Goal: Task Accomplishment & Management: Complete application form

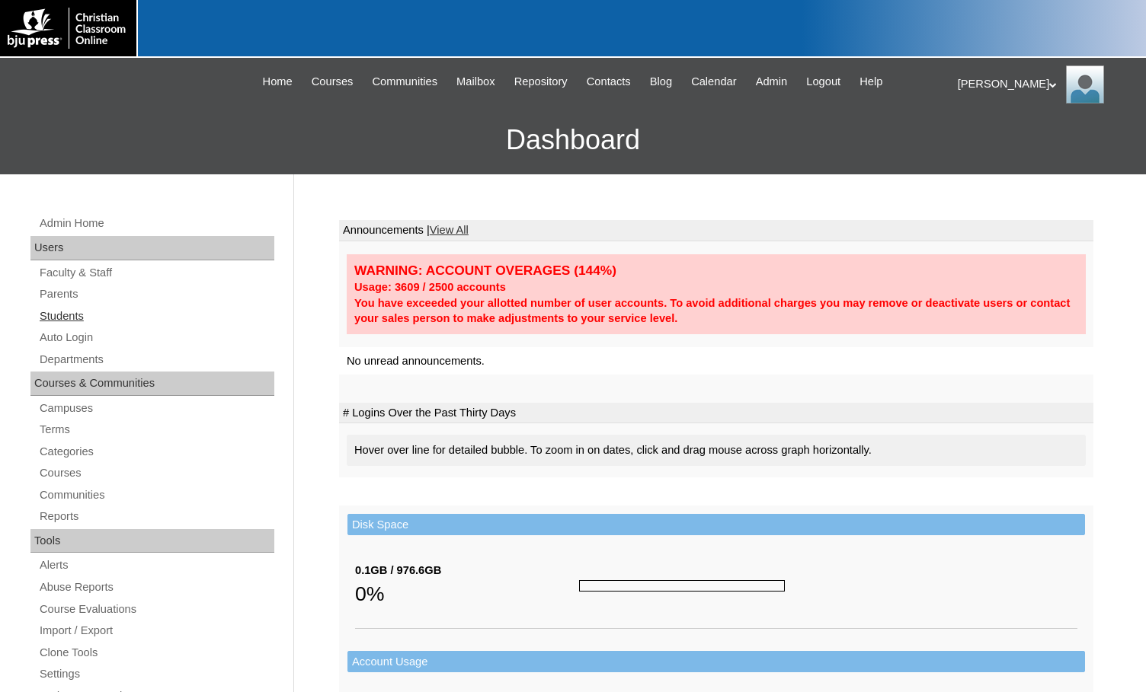
click at [90, 319] on link "Students" at bounding box center [156, 316] width 236 height 19
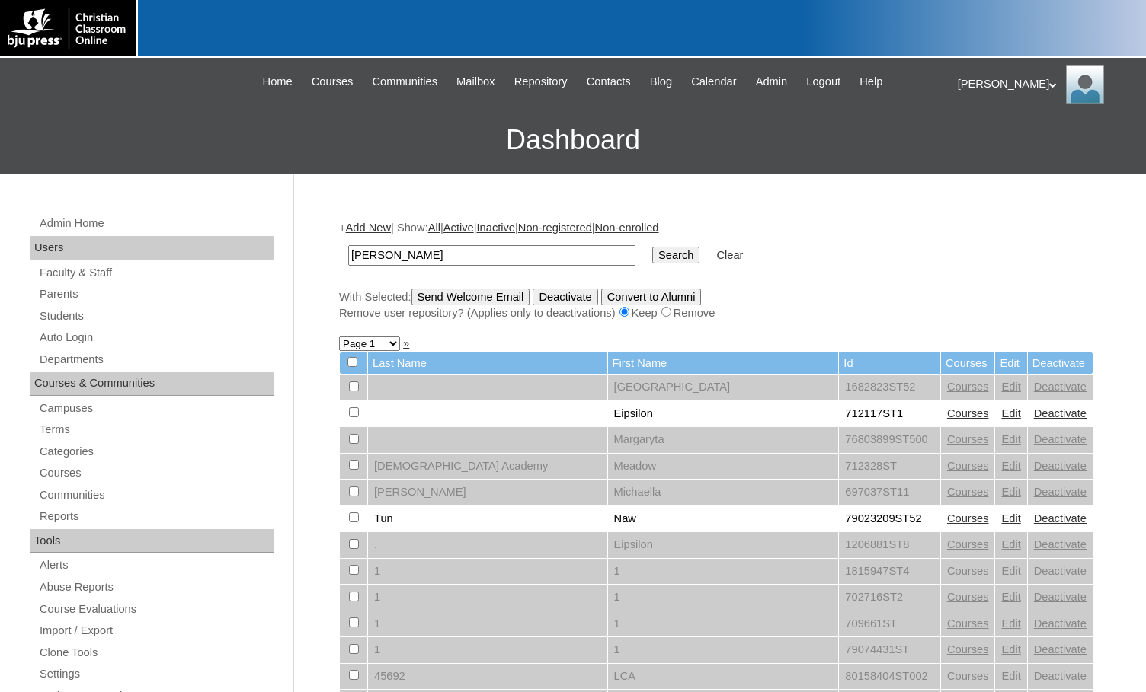
type input "darrah"
click at [652, 247] on input "Search" at bounding box center [675, 255] width 47 height 17
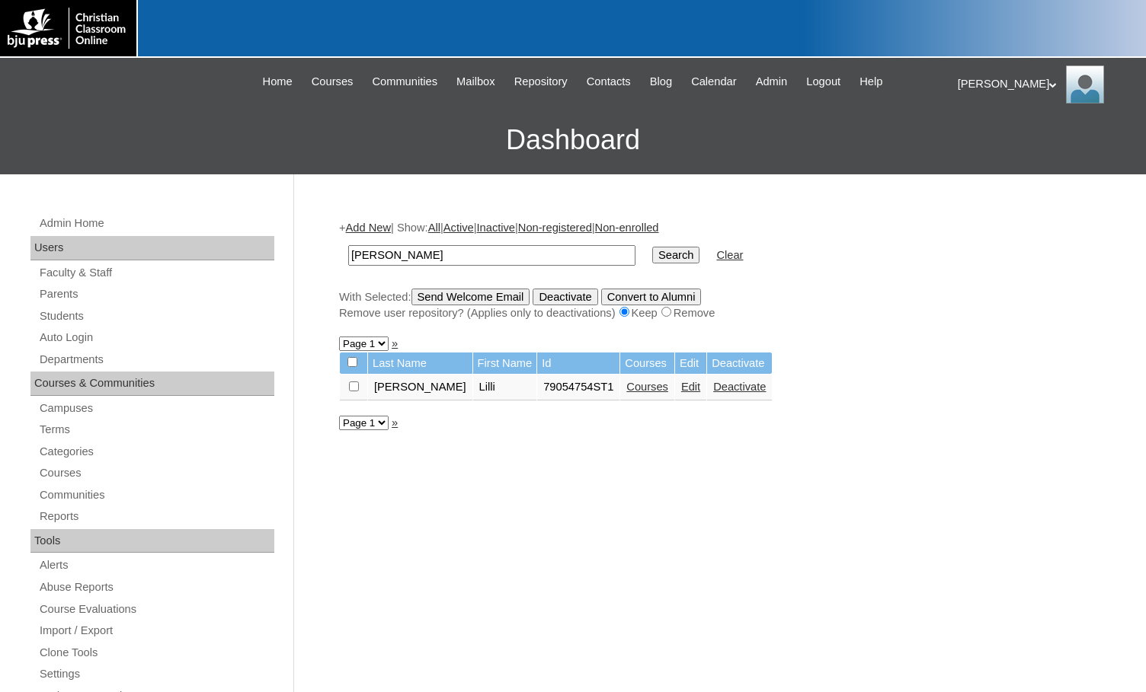
click at [681, 385] on link "Edit" at bounding box center [690, 387] width 19 height 12
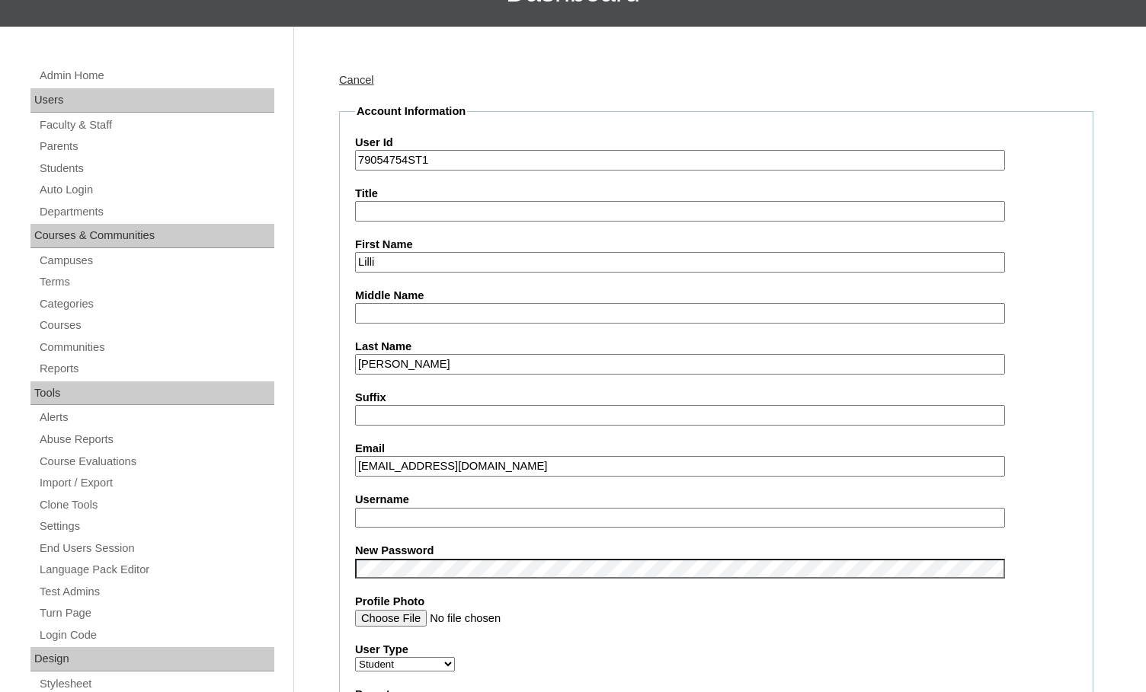
scroll to position [229, 0]
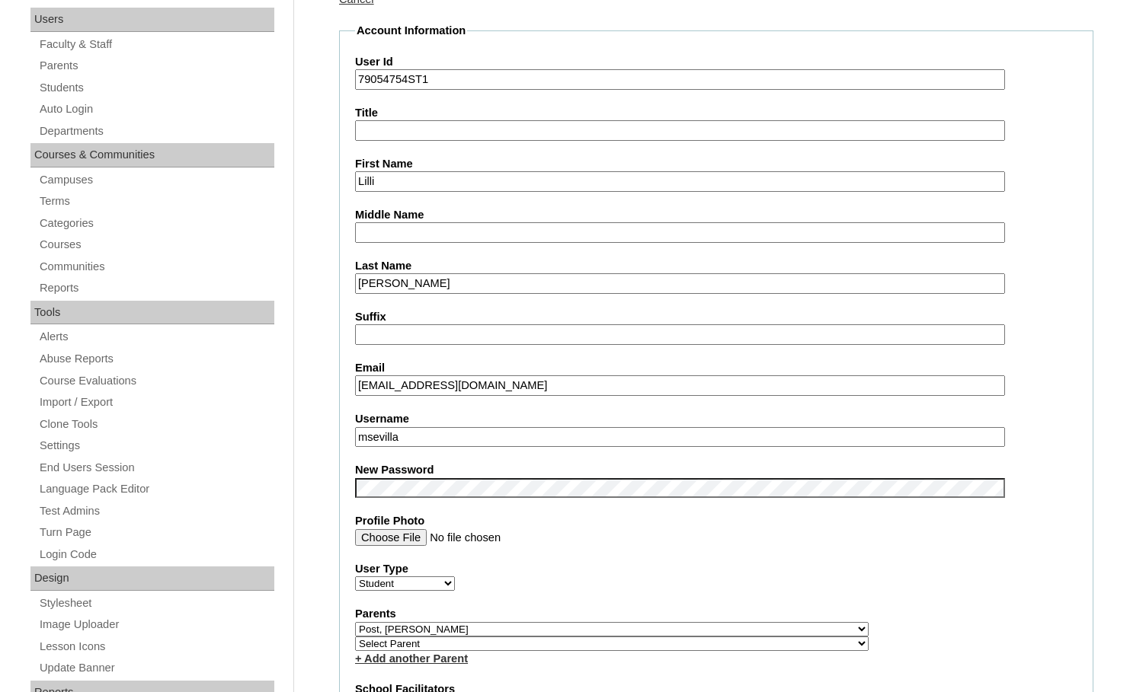
drag, startPoint x: 433, startPoint y: 388, endPoint x: 351, endPoint y: 402, distance: 83.5
click at [351, 402] on fieldset "Account Information User Id 79054754ST1 Title First Name Lilli Middle Name Last…" at bounding box center [716, 640] width 754 height 1235
drag, startPoint x: 423, startPoint y: 441, endPoint x: 303, endPoint y: 427, distance: 120.4
paste input "lilliannadarrah"
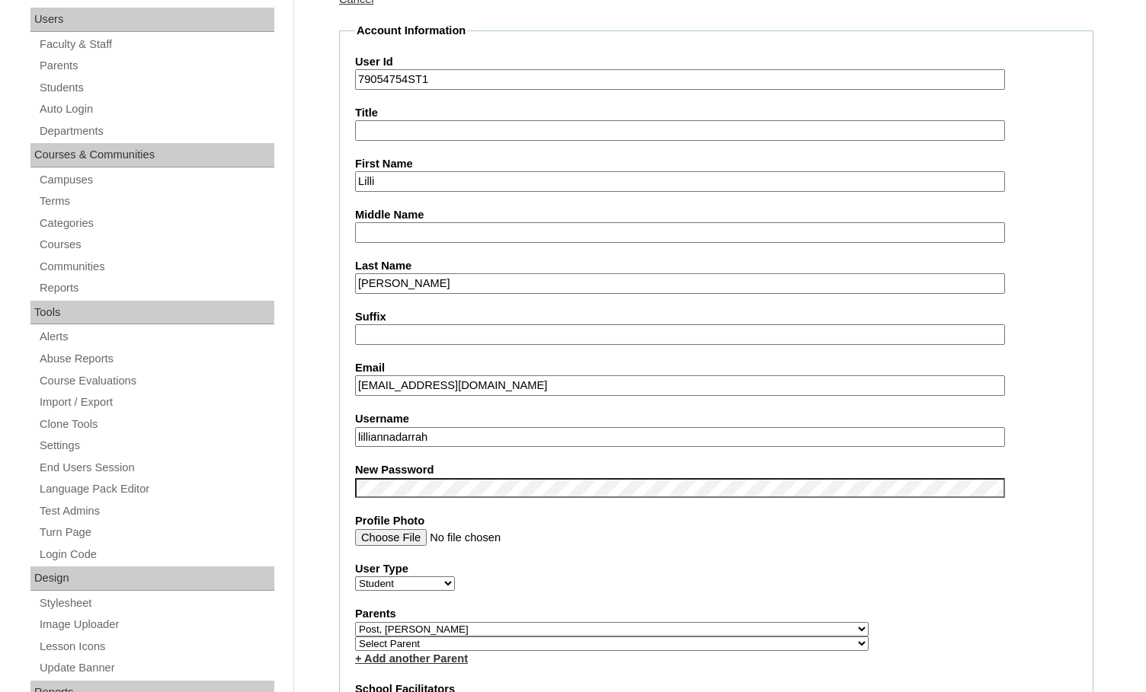
type input "lilliannadarrah"
drag, startPoint x: 410, startPoint y: 72, endPoint x: 308, endPoint y: 66, distance: 102.2
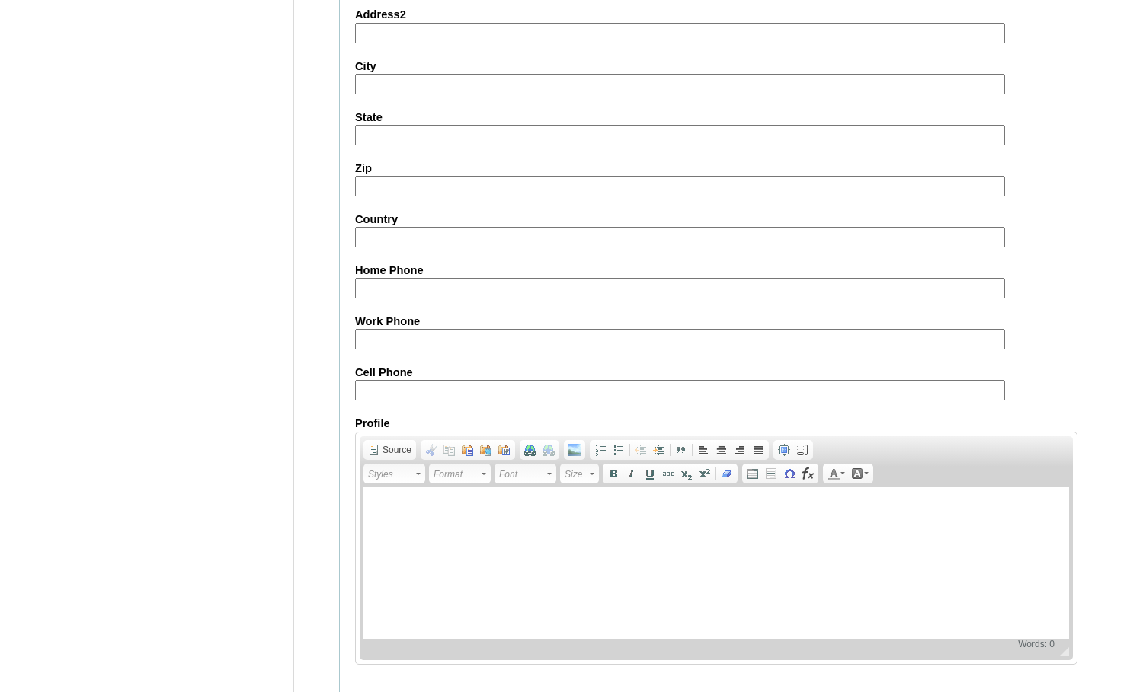
scroll to position [1629, 0]
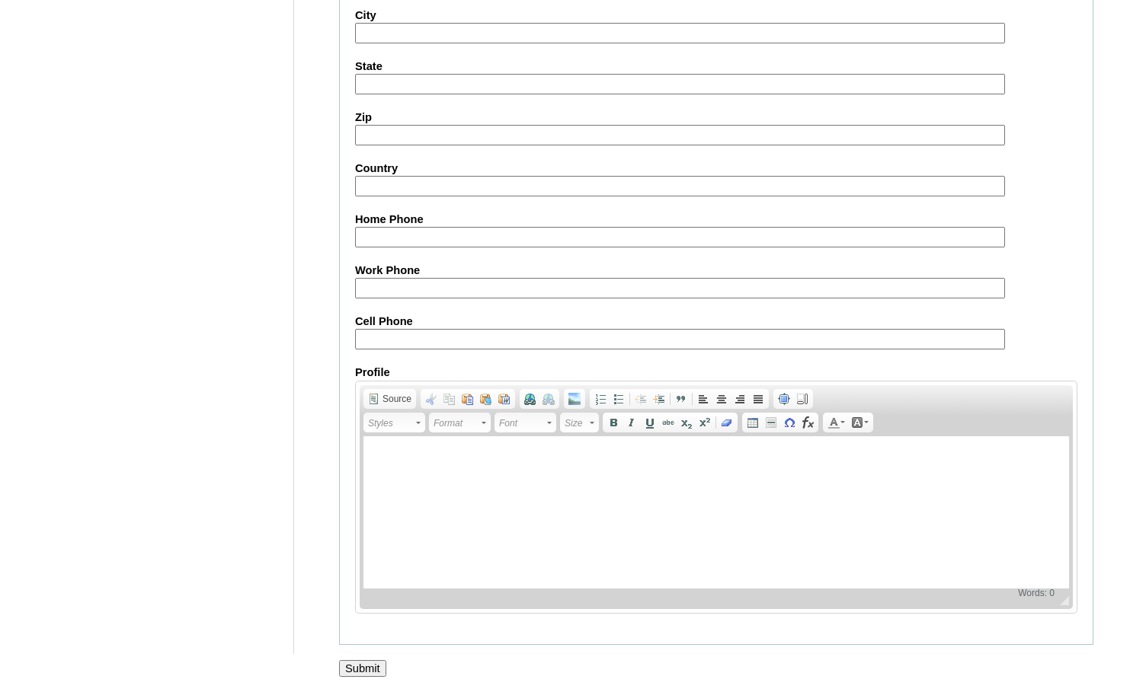
click at [373, 665] on input "Submit" at bounding box center [362, 668] width 47 height 17
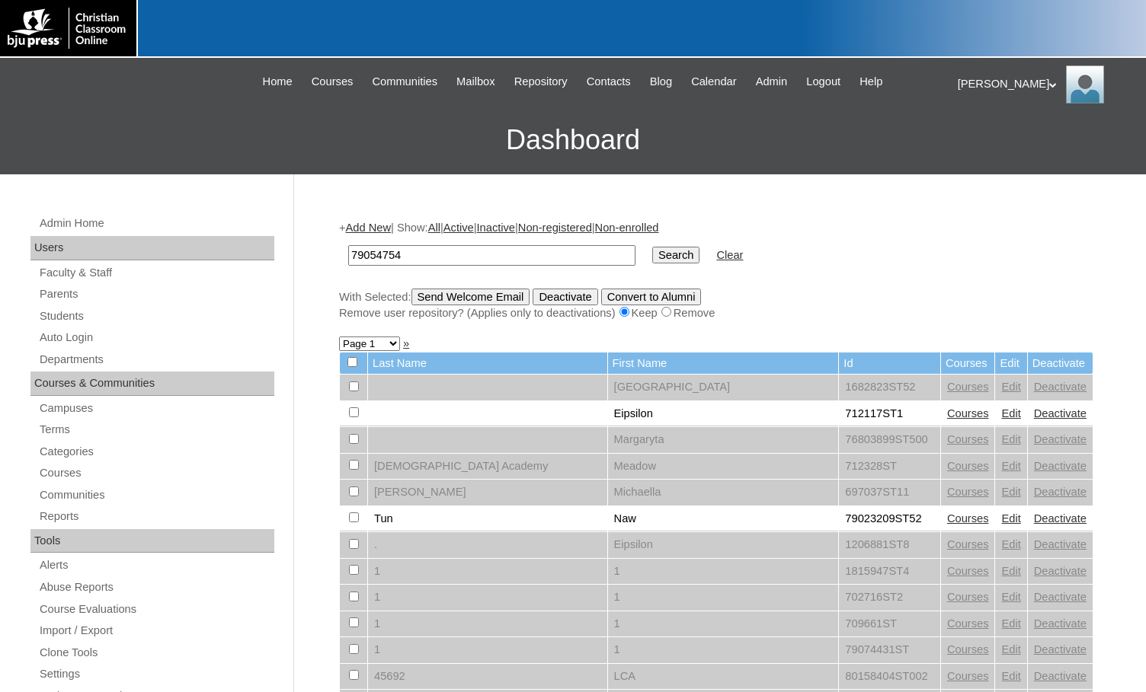
type input "79054754"
click at [652, 255] on input "Search" at bounding box center [675, 255] width 47 height 17
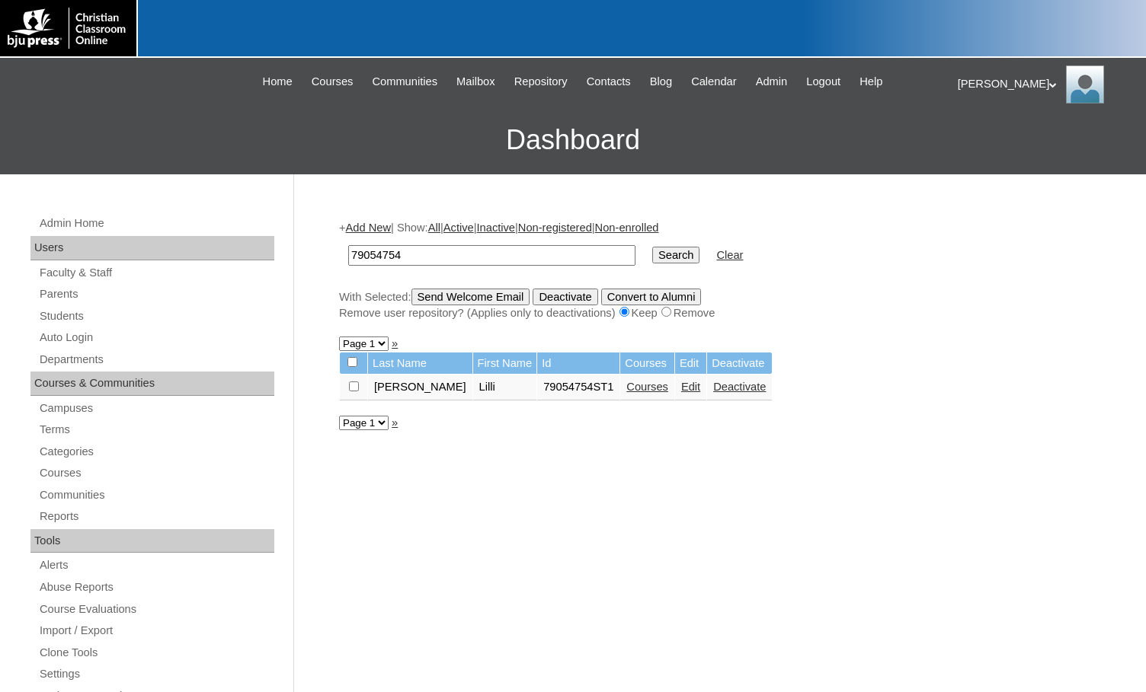
click at [626, 387] on link "Courses" at bounding box center [647, 387] width 42 height 12
click at [980, 78] on div "[PERSON_NAME] My Profile My Settings Logout" at bounding box center [1044, 85] width 173 height 38
click at [983, 136] on li "Logout" at bounding box center [1003, 143] width 73 height 19
click at [980, 82] on div "[PERSON_NAME] My Profile My Settings Logout" at bounding box center [1044, 85] width 173 height 38
click at [985, 147] on span "Logout" at bounding box center [985, 142] width 30 height 11
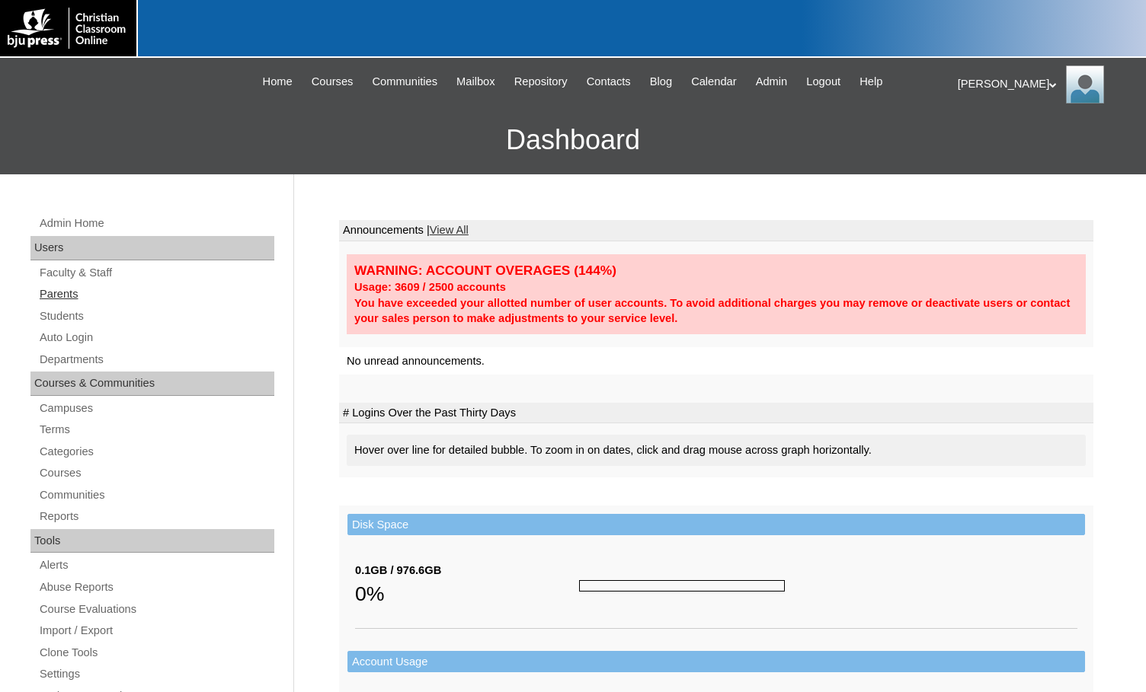
click at [77, 299] on link "Parents" at bounding box center [156, 294] width 236 height 19
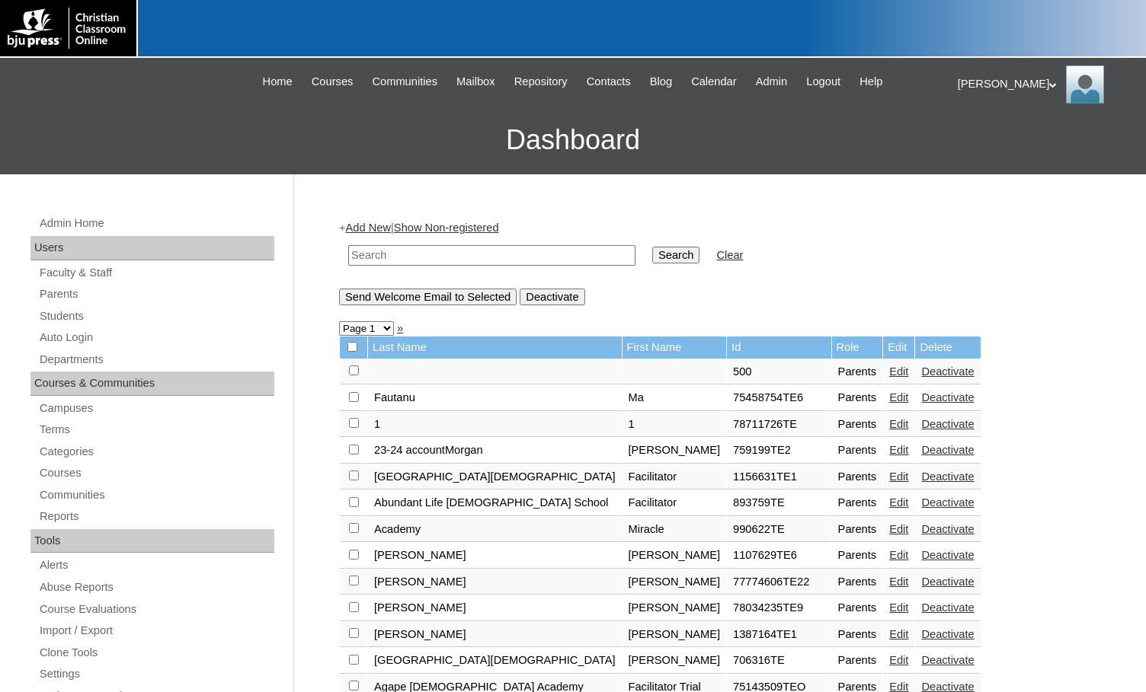
click at [568, 253] on input "text" at bounding box center [491, 255] width 287 height 21
paste input "75559314"
type input "75559314"
click at [652, 253] on input "Search" at bounding box center [675, 255] width 47 height 17
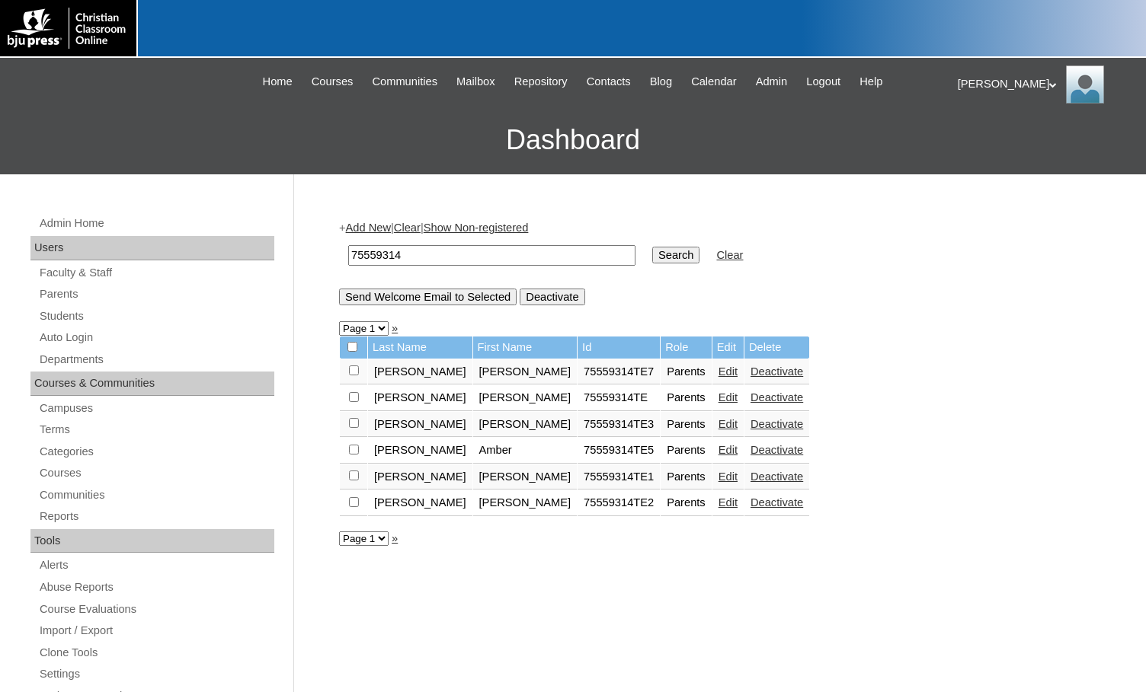
click at [718, 452] on link "Edit" at bounding box center [727, 450] width 19 height 12
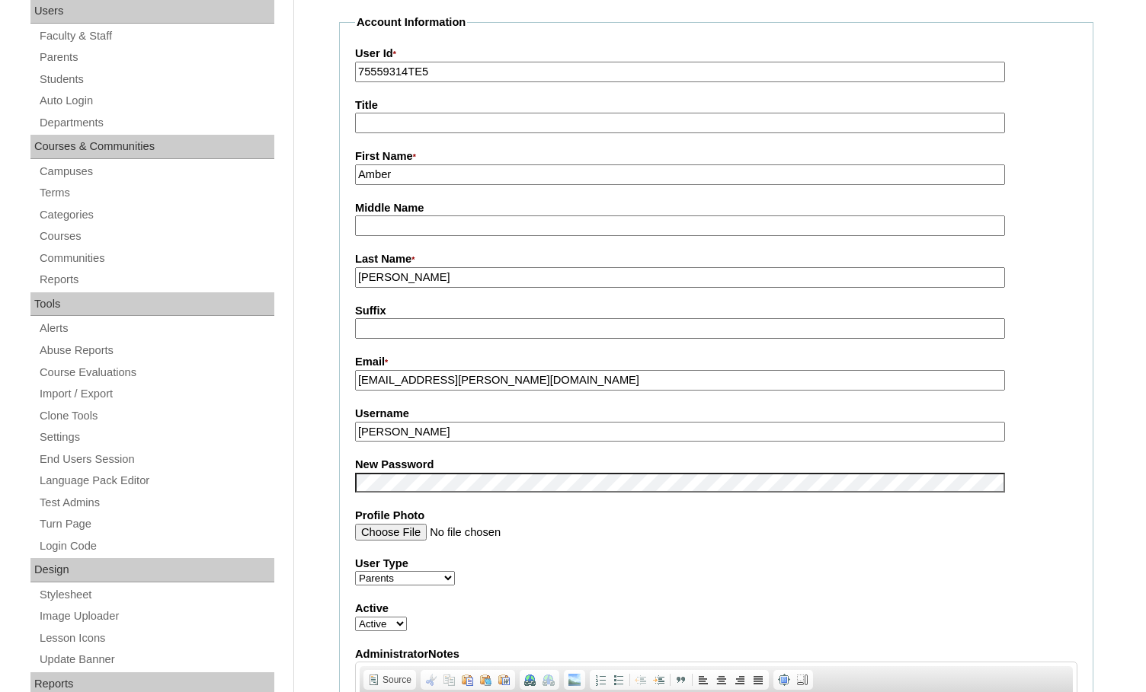
scroll to position [76, 0]
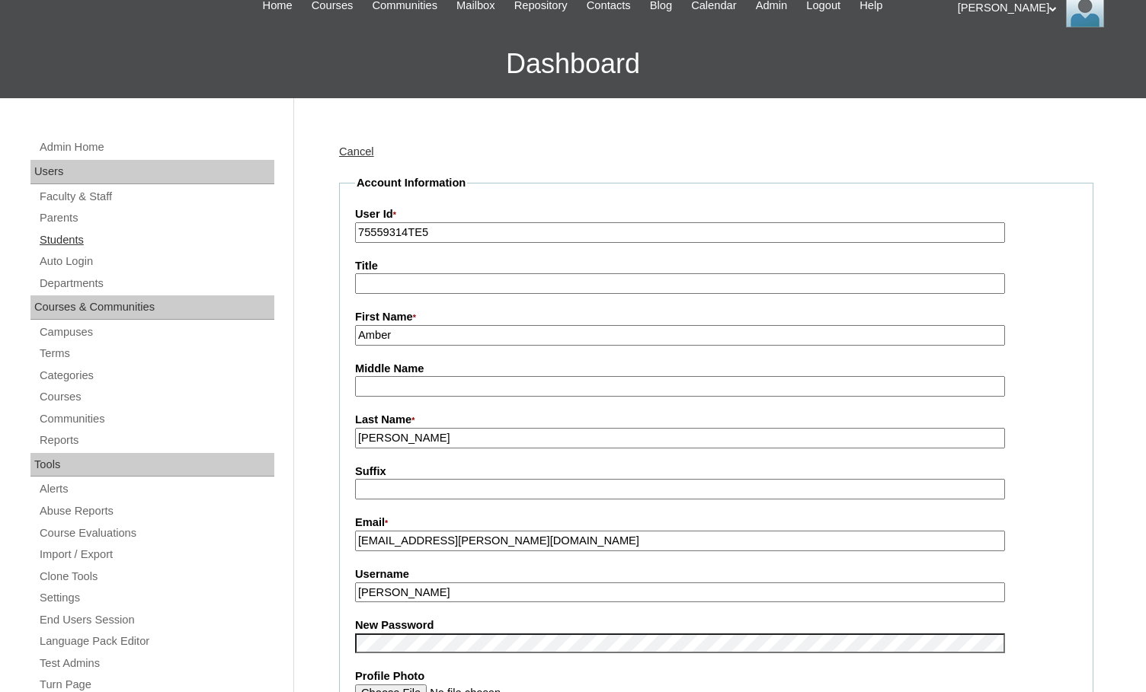
click at [66, 244] on link "Students" at bounding box center [156, 240] width 236 height 19
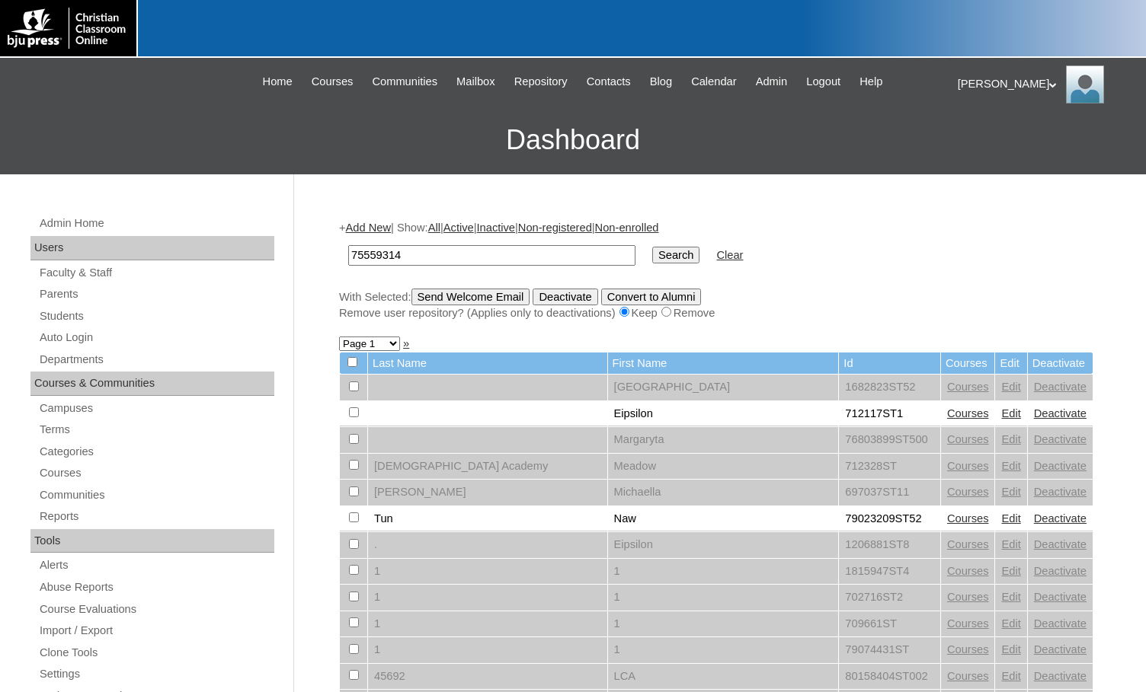
type input "75559314"
click at [652, 257] on input "Search" at bounding box center [675, 255] width 47 height 17
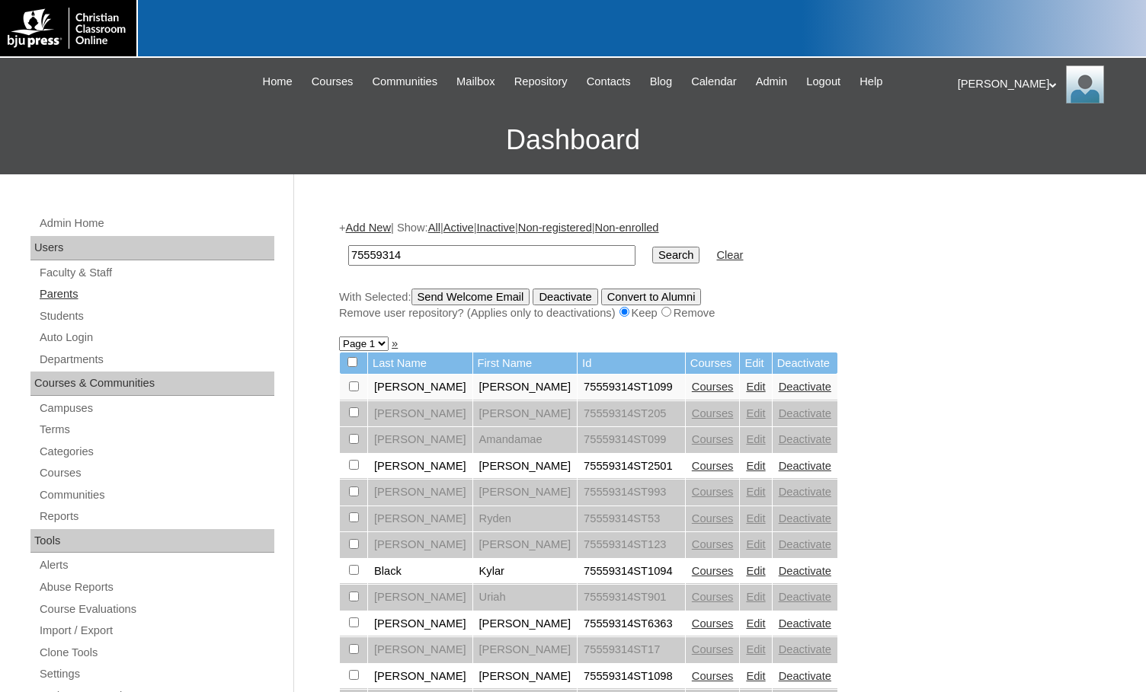
click at [46, 299] on link "Parents" at bounding box center [156, 294] width 236 height 19
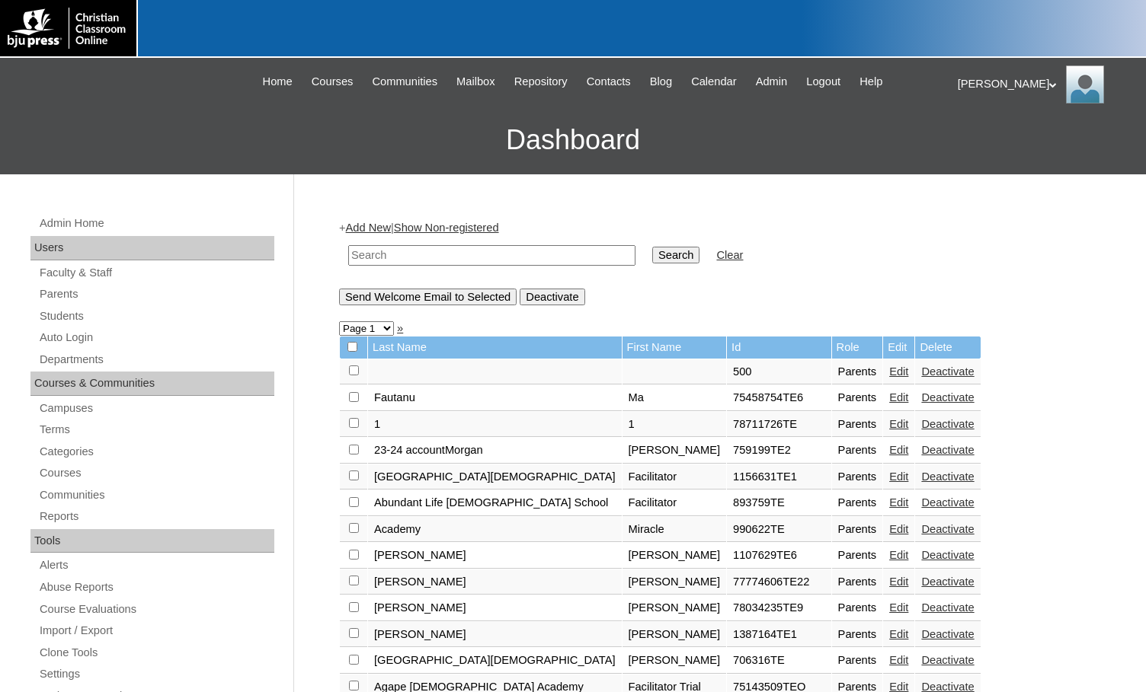
click at [478, 265] on input "text" at bounding box center [491, 255] width 287 height 21
drag, startPoint x: 478, startPoint y: 265, endPoint x: 297, endPoint y: 250, distance: 181.9
type input "80235691"
click at [652, 257] on input "Search" at bounding box center [675, 255] width 47 height 17
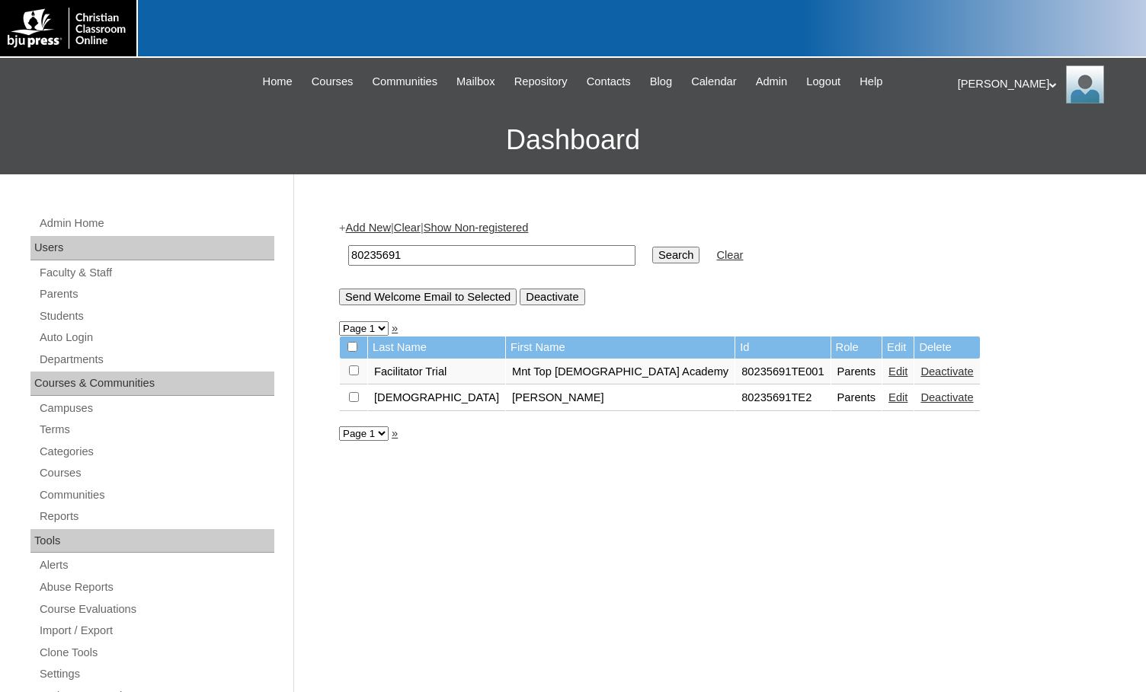
click at [888, 404] on link "Edit" at bounding box center [897, 398] width 19 height 12
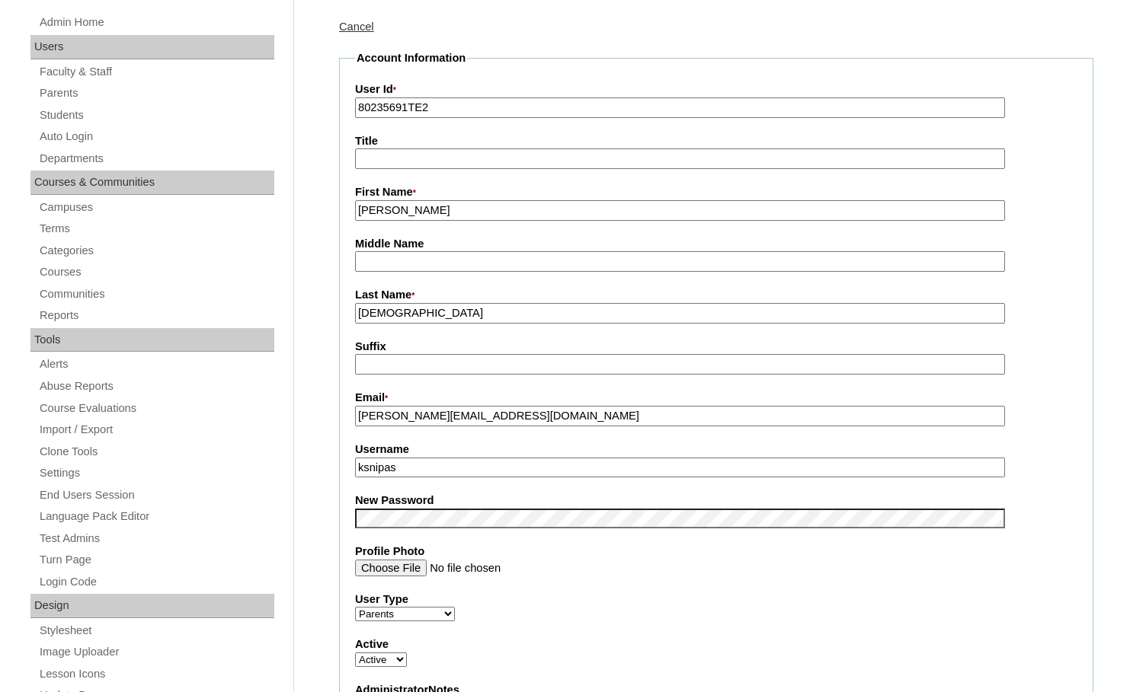
scroll to position [229, 0]
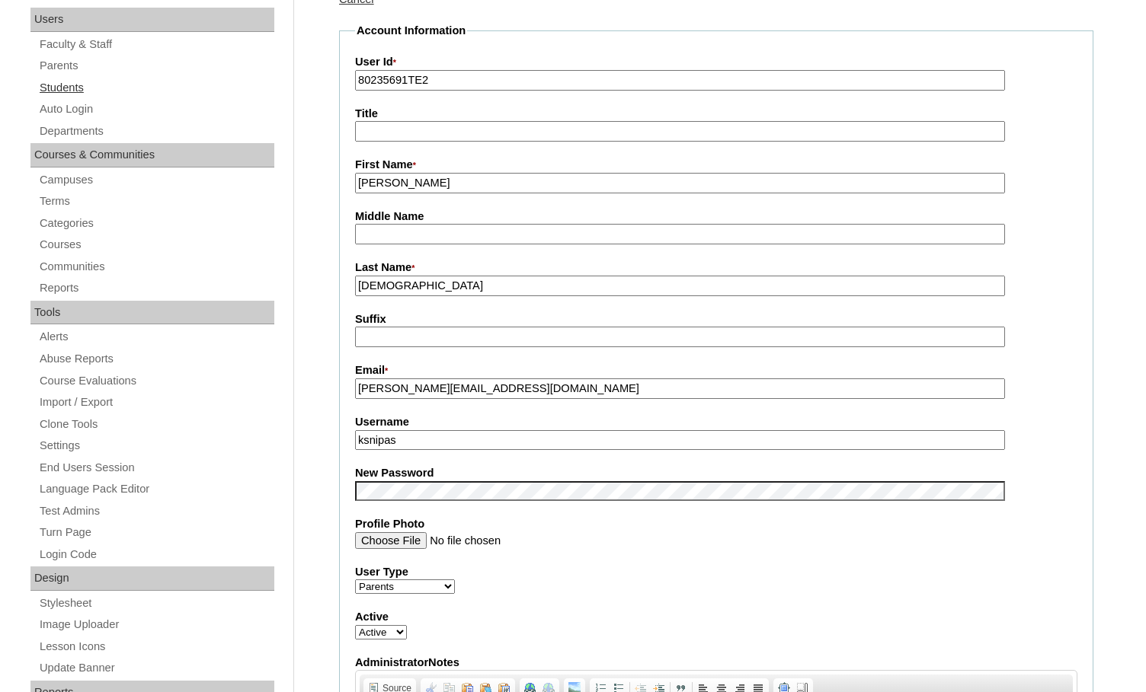
click at [74, 93] on link "Students" at bounding box center [156, 87] width 236 height 19
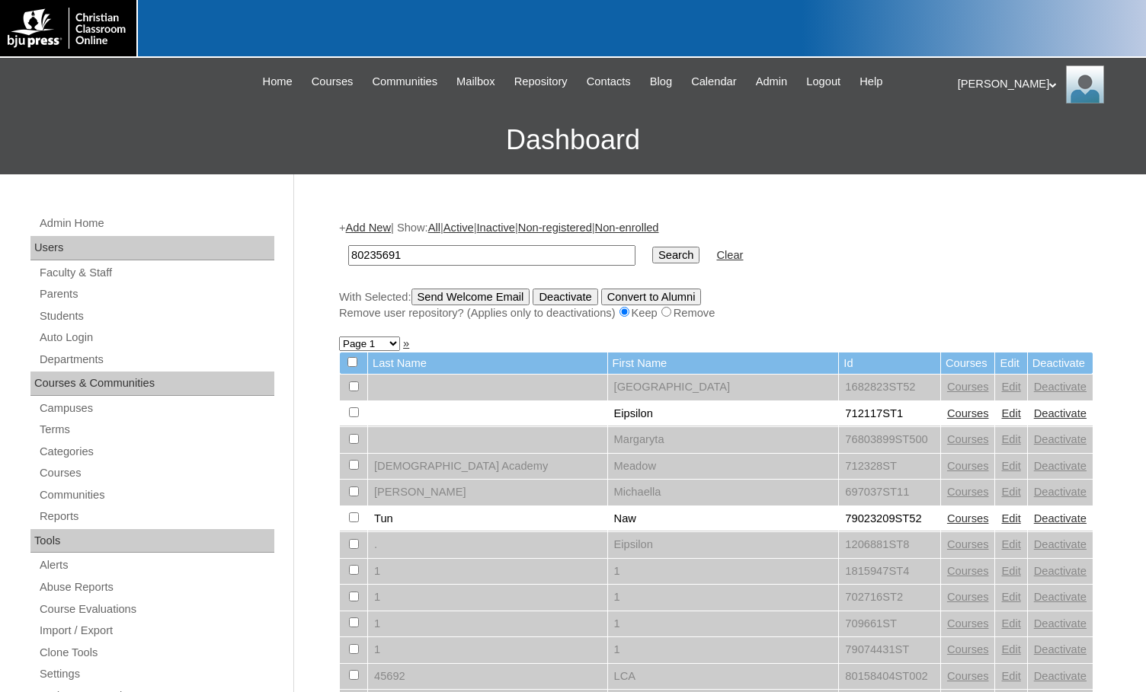
type input "80235691"
click at [652, 262] on input "Search" at bounding box center [675, 255] width 47 height 17
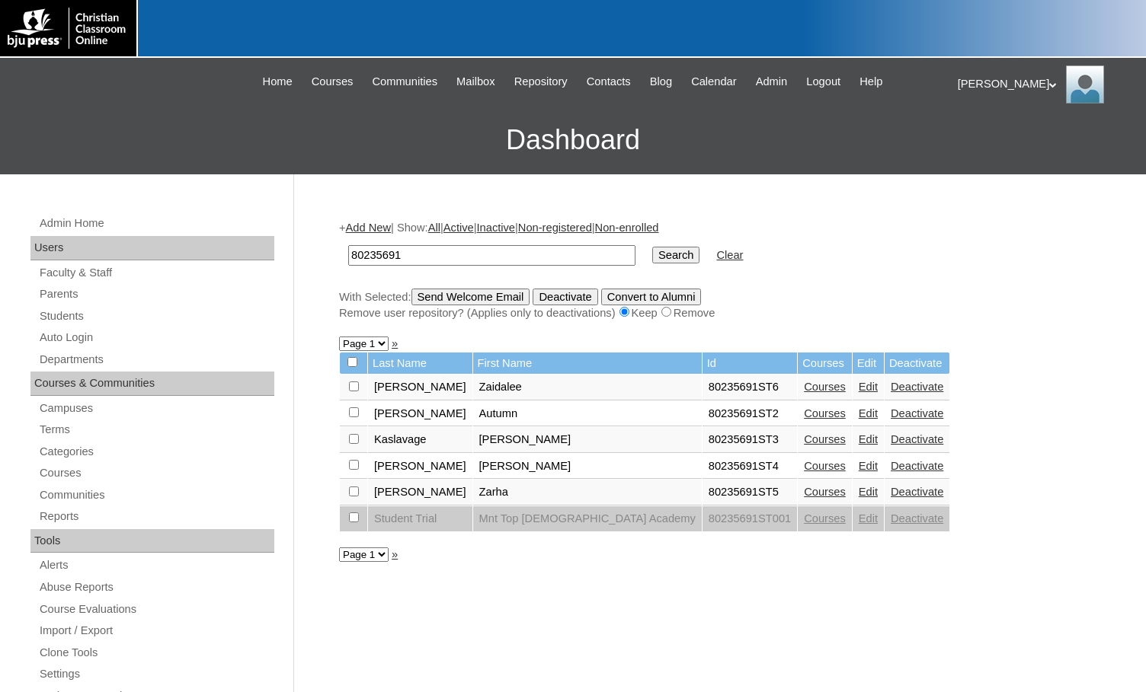
click at [386, 229] on link "Add New" at bounding box center [368, 228] width 45 height 12
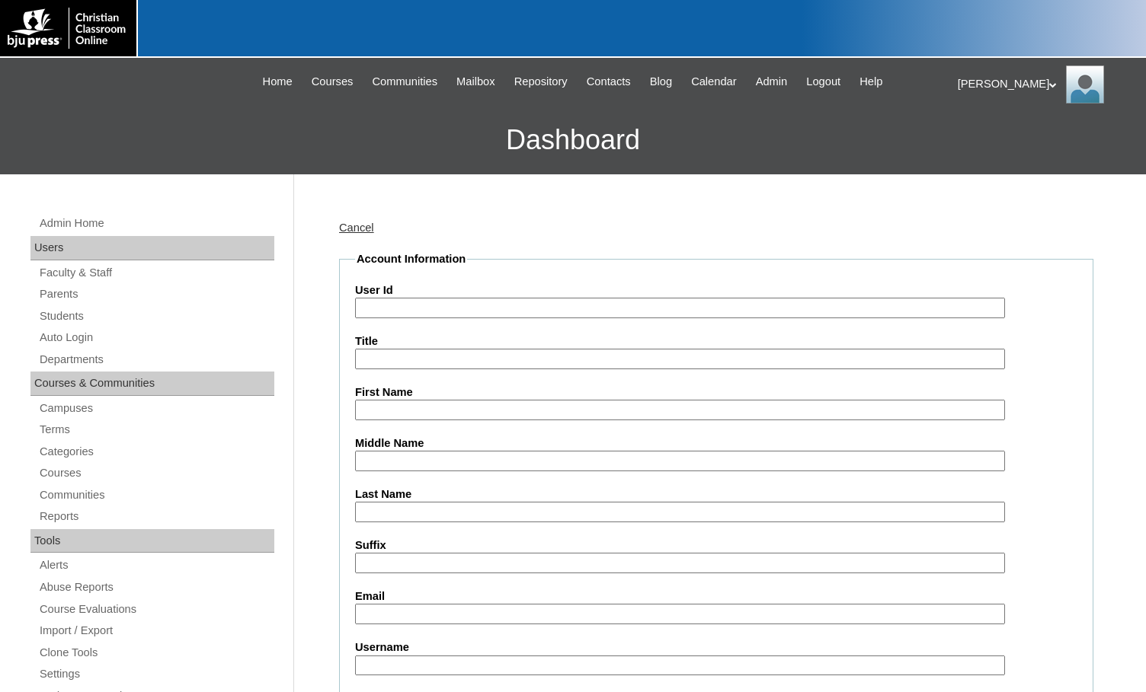
drag, startPoint x: 0, startPoint y: 0, endPoint x: 429, endPoint y: 315, distance: 532.3
click at [429, 315] on input "User Id" at bounding box center [680, 308] width 650 height 21
paste input "80235691"
type input "80235691ST7"
type input "Ariel"
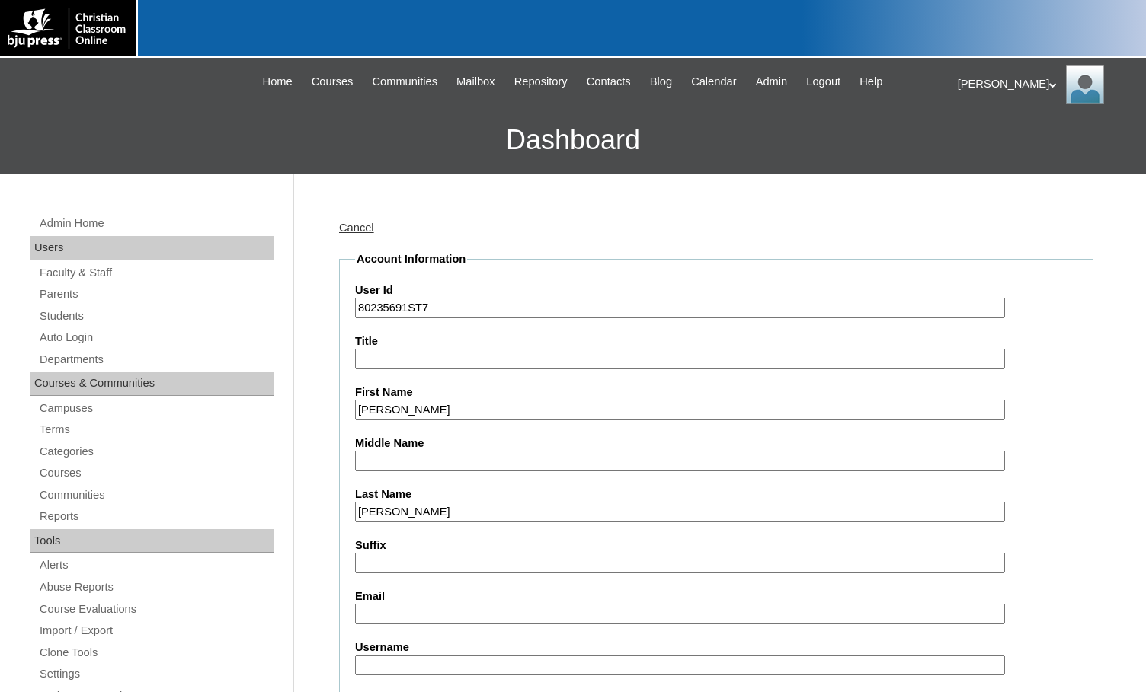
type input "Flores"
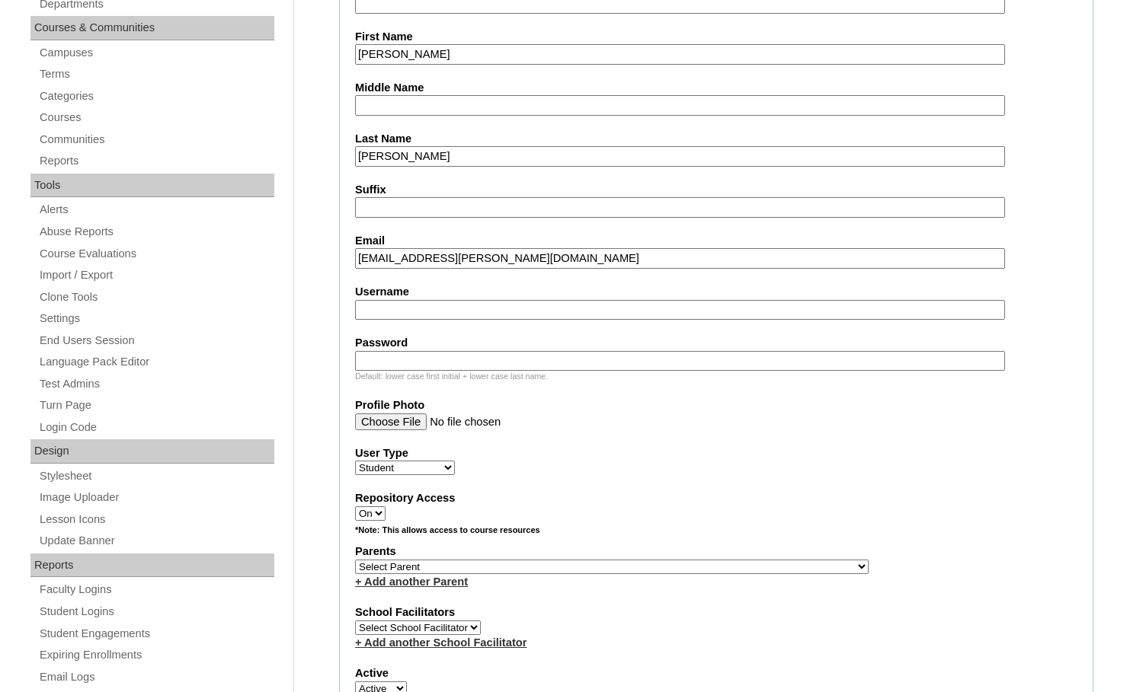
scroll to position [381, 0]
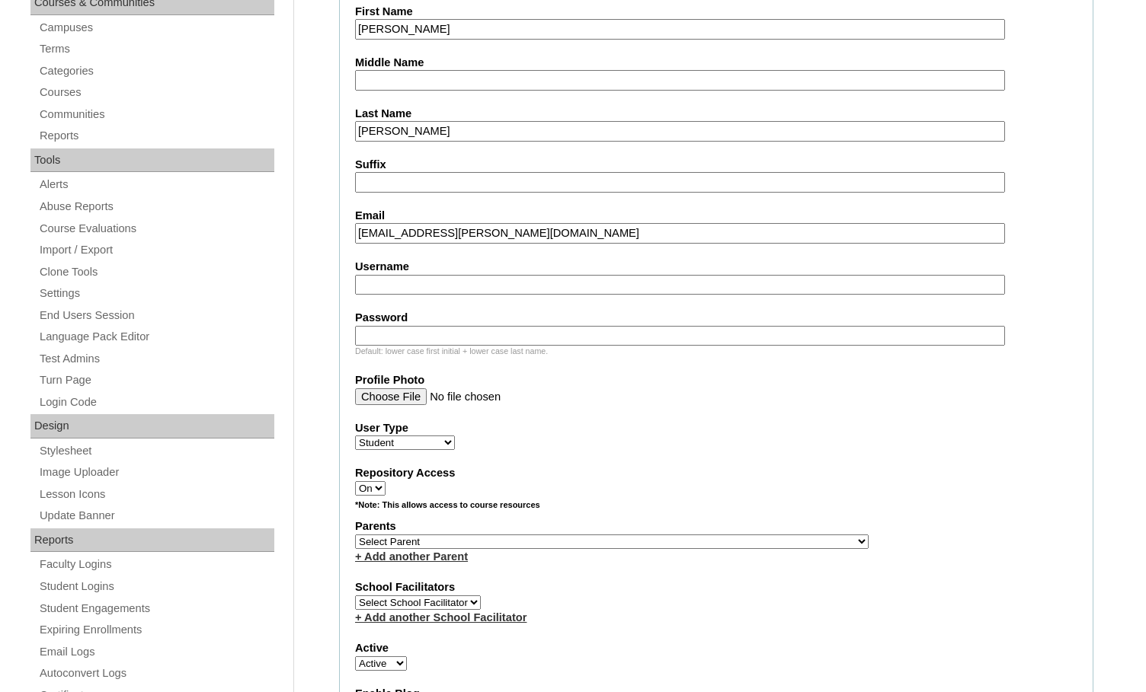
type input "ariel.flores@mtchristian.org"
click at [659, 540] on select "Select Parent , Fautanu, Ma 1, 1 23-24 accountMorgan, Jason 6th Street Mennonit…" at bounding box center [611, 542] width 513 height 14
select select "36413"
click at [740, 534] on div "Parents Select Parent , Fautanu, Ma 1, 1 23-24 accountMorgan, Jason 6th Street …" at bounding box center [716, 542] width 722 height 46
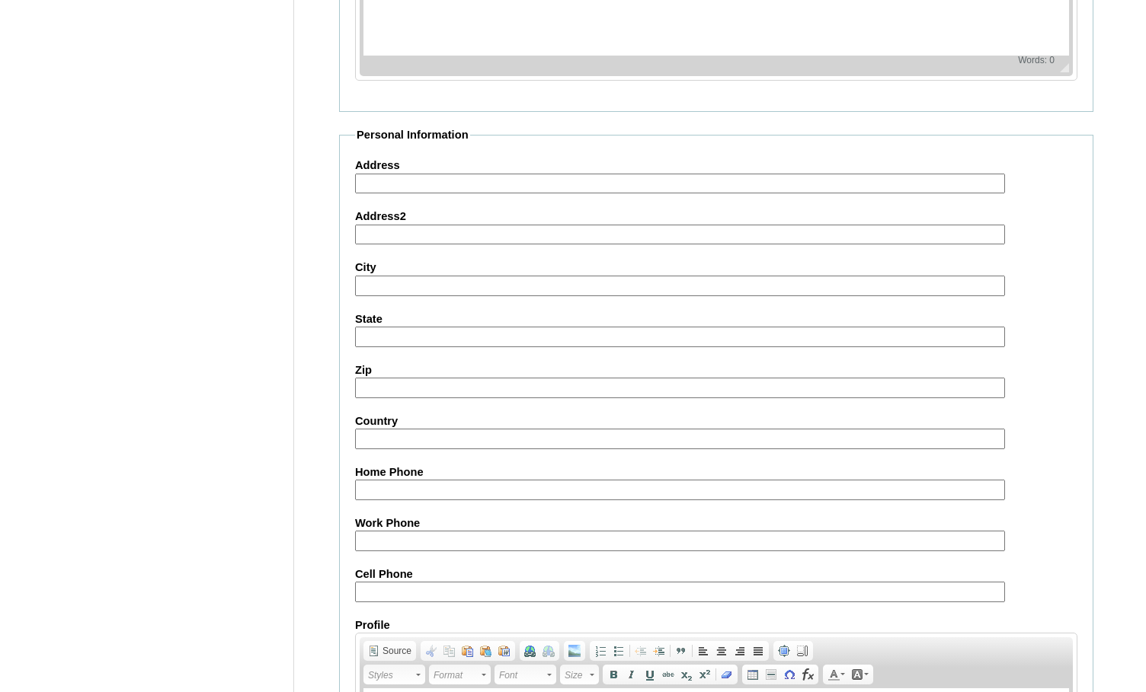
scroll to position [1626, 0]
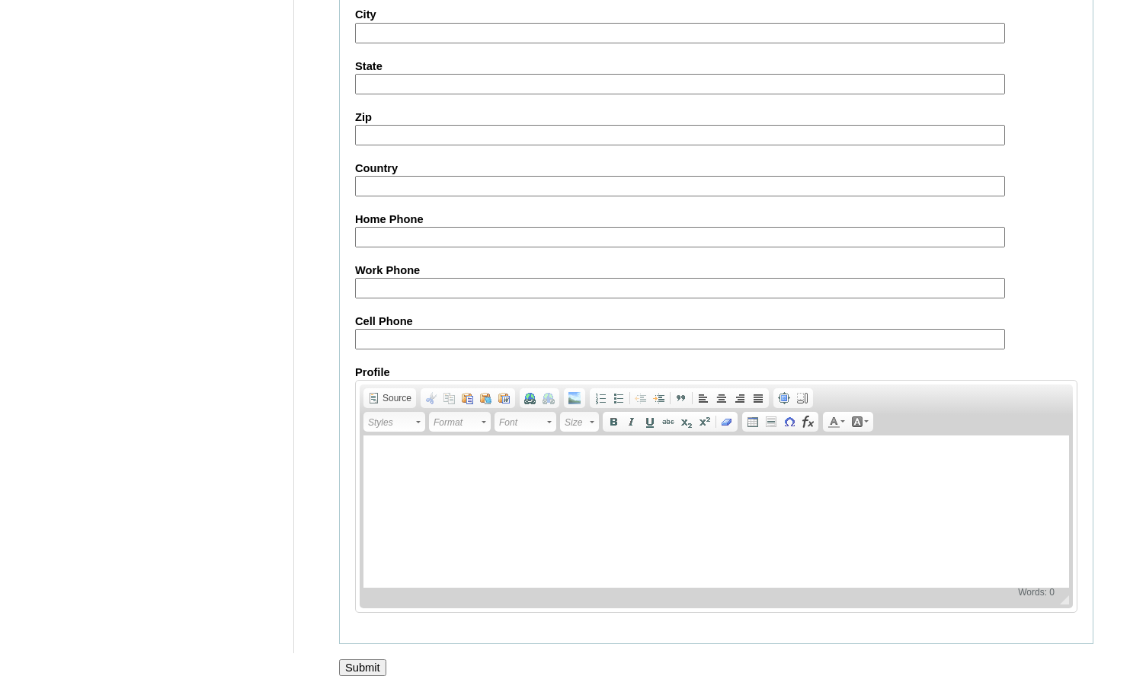
click at [376, 664] on input "Submit" at bounding box center [362, 668] width 47 height 17
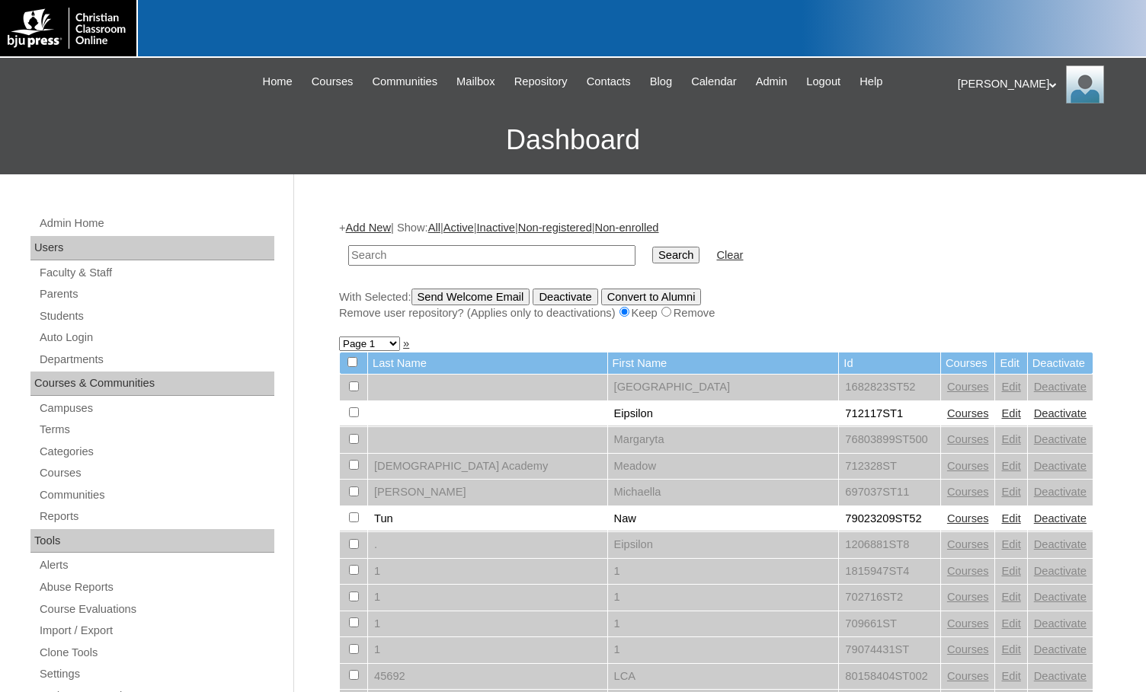
drag, startPoint x: 166, startPoint y: 126, endPoint x: 368, endPoint y: 94, distance: 204.4
click at [166, 126] on h3 "Dashboard" at bounding box center [573, 140] width 1130 height 69
click at [110, 311] on link "Students" at bounding box center [156, 316] width 236 height 19
type input "west"
click at [652, 247] on input "Search" at bounding box center [675, 255] width 47 height 17
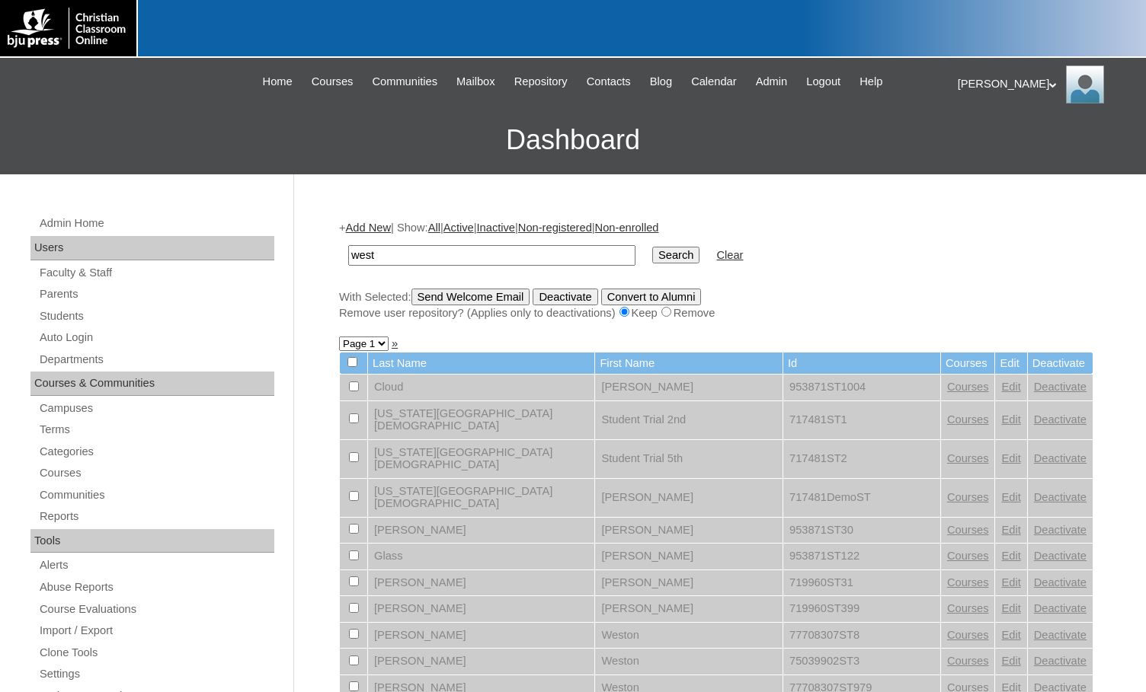
drag, startPoint x: 405, startPoint y: 261, endPoint x: 316, endPoint y: 253, distance: 89.5
type input "jaden"
click at [652, 247] on input "Search" at bounding box center [675, 255] width 47 height 17
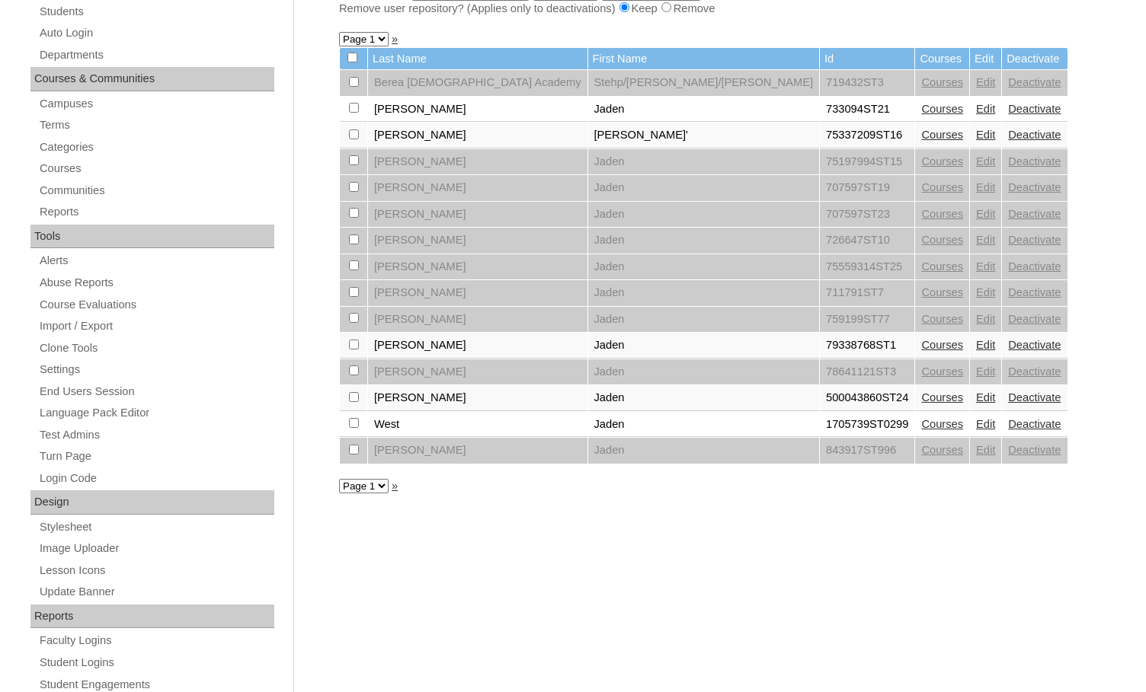
scroll to position [229, 0]
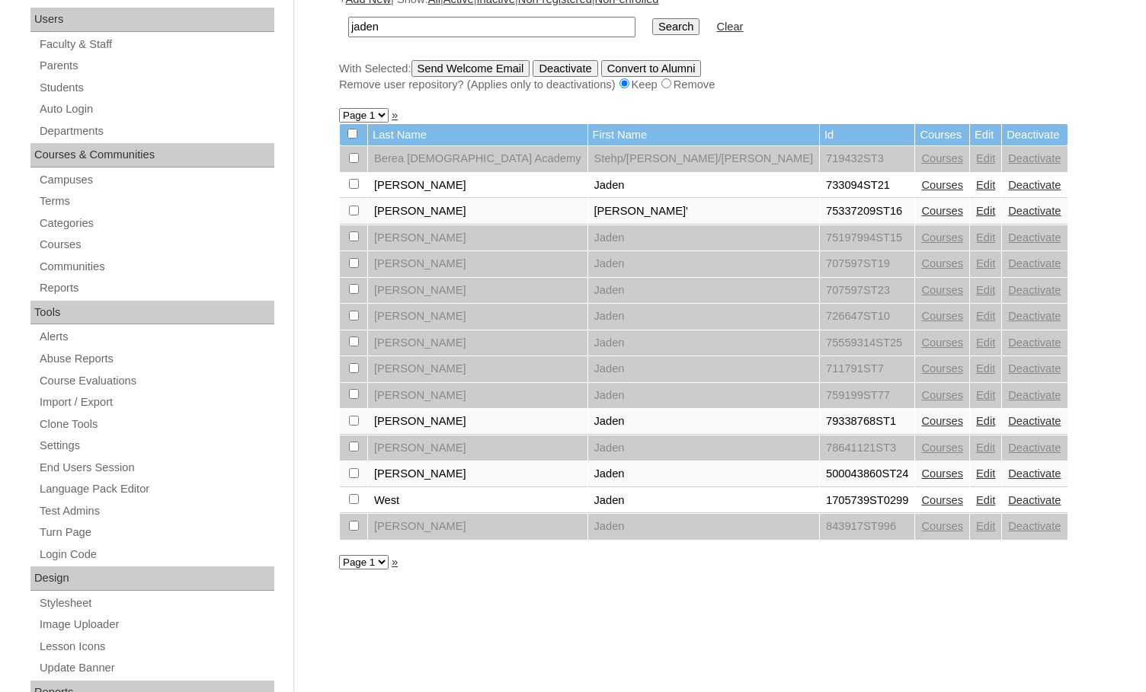
click at [976, 500] on link "Edit" at bounding box center [985, 500] width 19 height 12
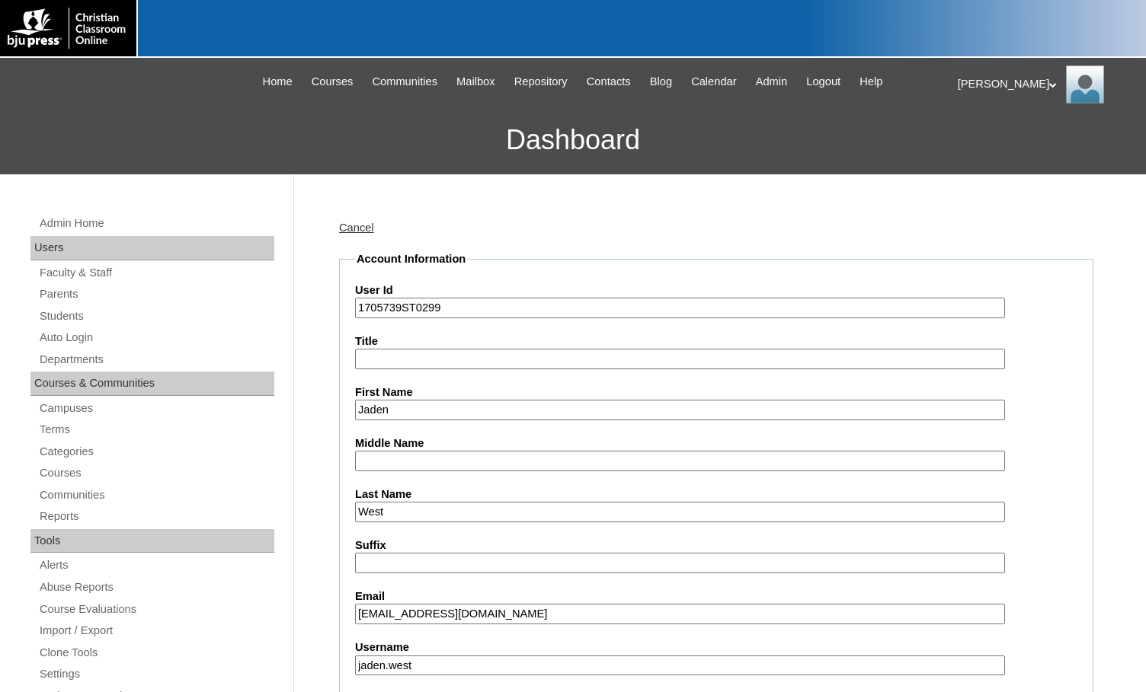
scroll to position [76, 0]
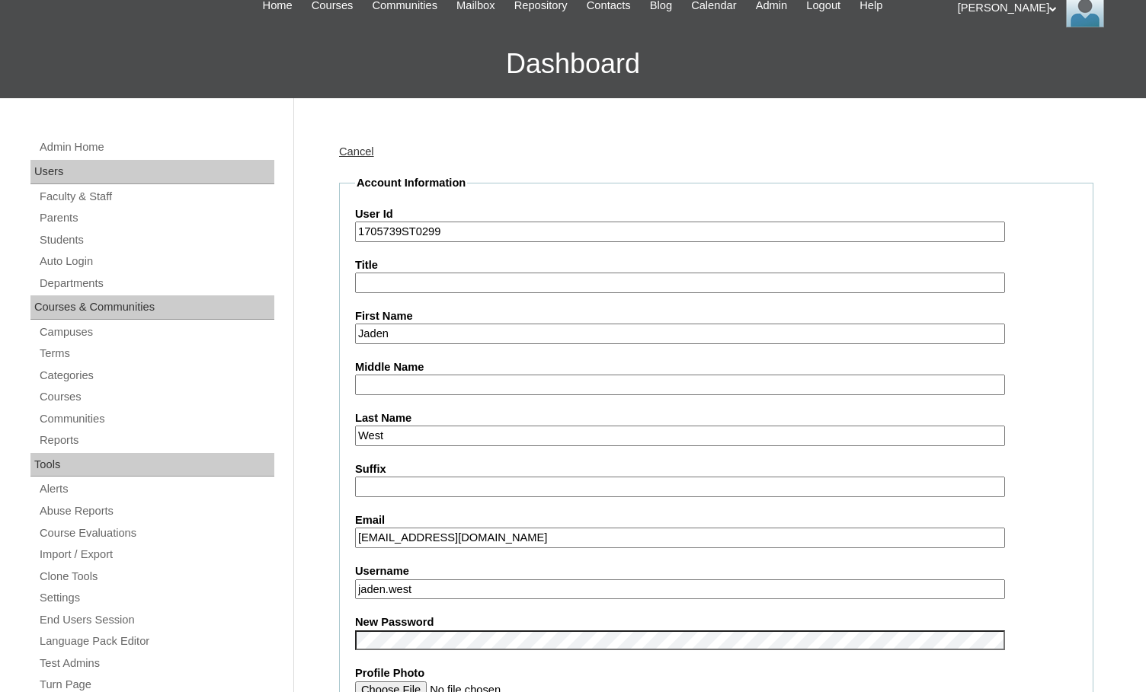
drag, startPoint x: 398, startPoint y: 440, endPoint x: 291, endPoint y: 433, distance: 106.9
type input "[PERSON_NAME]"
click at [457, 584] on input "jaden.west" at bounding box center [680, 590] width 650 height 21
drag, startPoint x: 457, startPoint y: 584, endPoint x: 252, endPoint y: 552, distance: 207.5
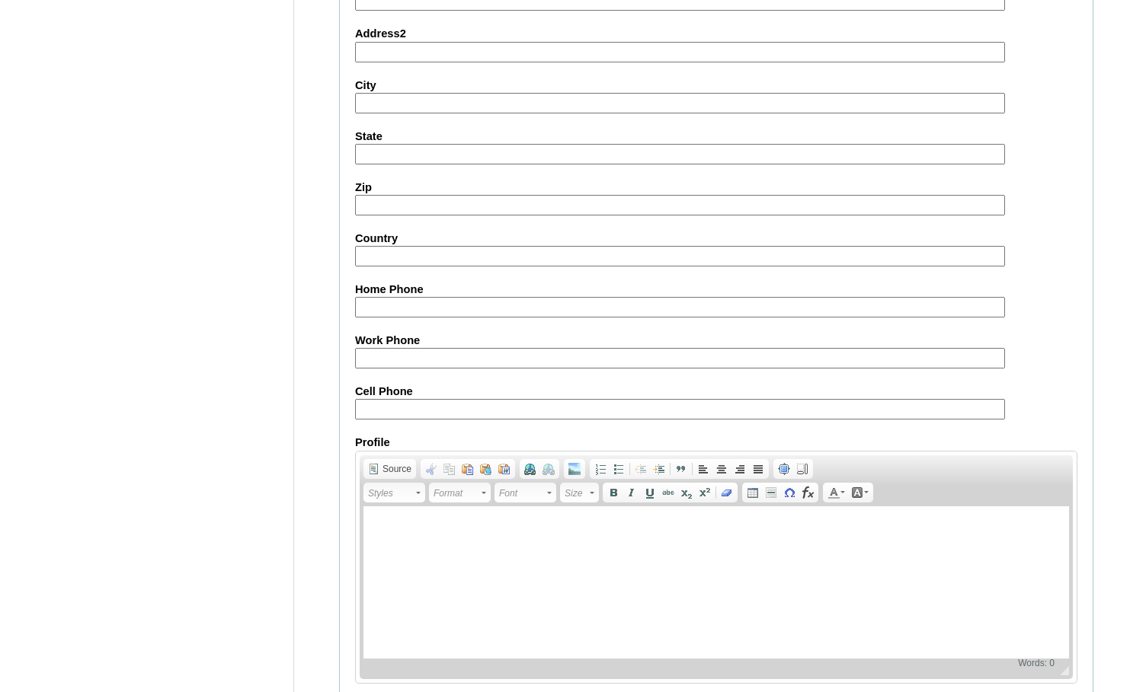
scroll to position [1629, 0]
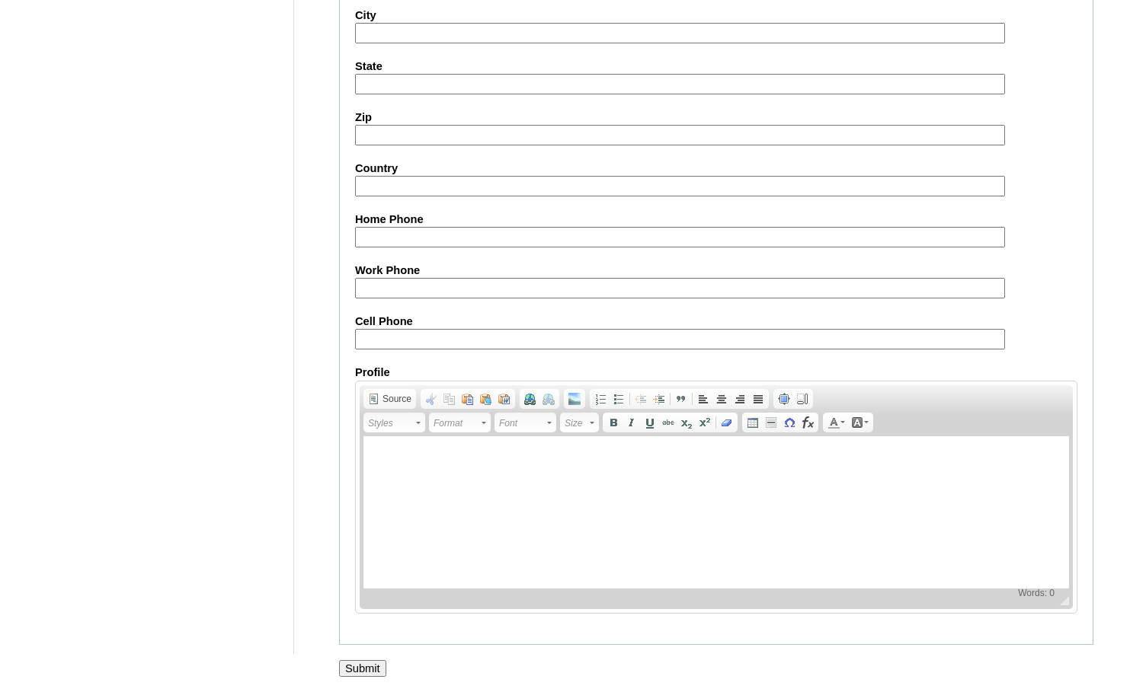
type input "jaden.[PERSON_NAME]"
click at [360, 675] on input "Submit" at bounding box center [362, 668] width 47 height 17
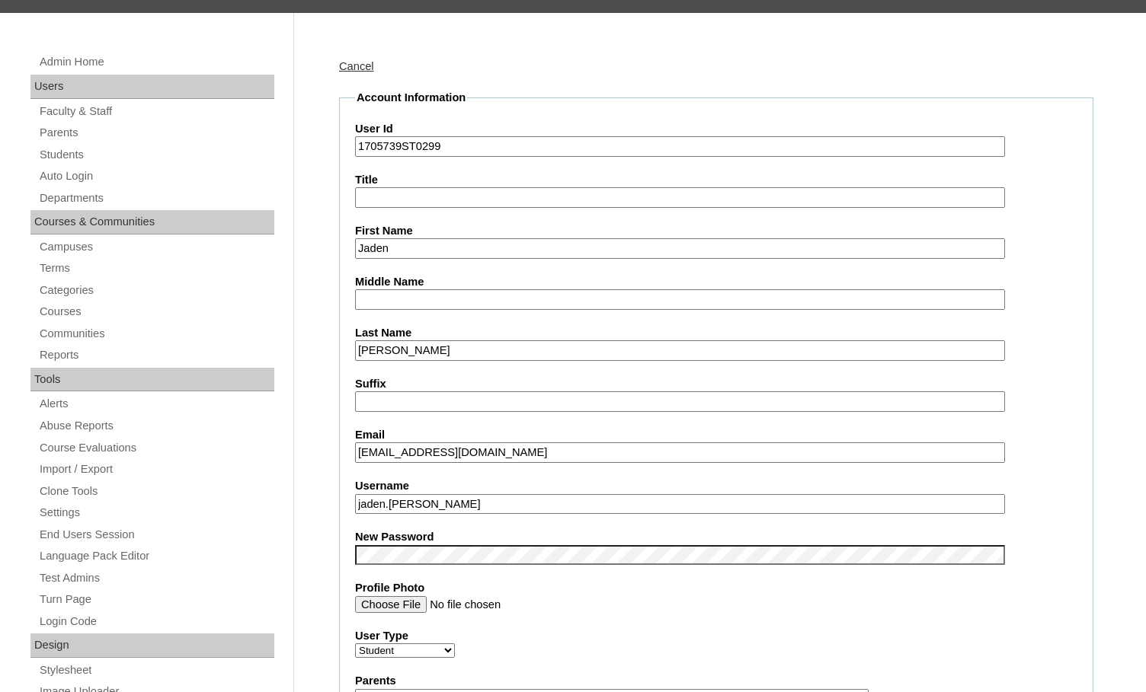
scroll to position [0, 0]
